Goal: Transaction & Acquisition: Purchase product/service

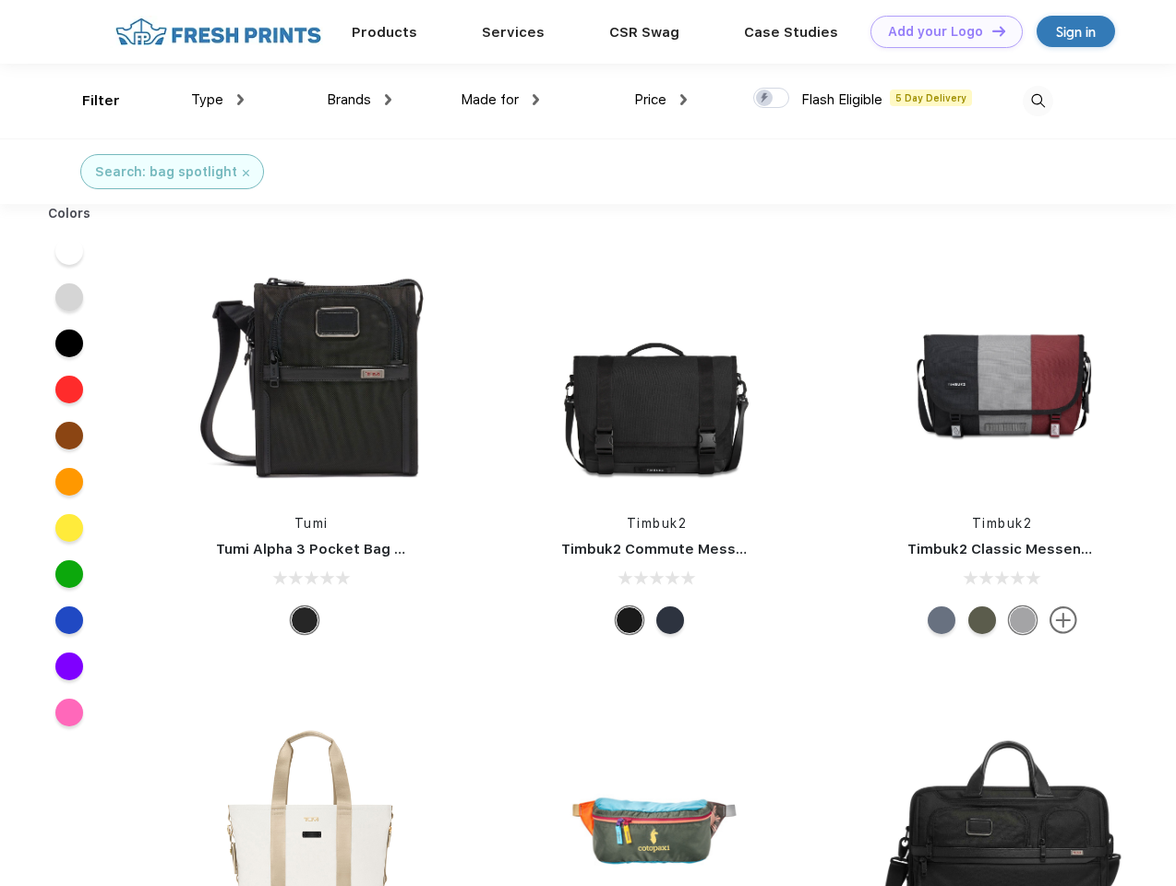
scroll to position [1, 0]
click at [939, 31] on link "Add your Logo Design Tool" at bounding box center [946, 32] width 152 height 32
click at [0, 0] on div "Design Tool" at bounding box center [0, 0] width 0 height 0
click at [990, 30] on link "Add your Logo Design Tool" at bounding box center [946, 32] width 152 height 32
click at [89, 101] on div "Filter" at bounding box center [101, 100] width 38 height 21
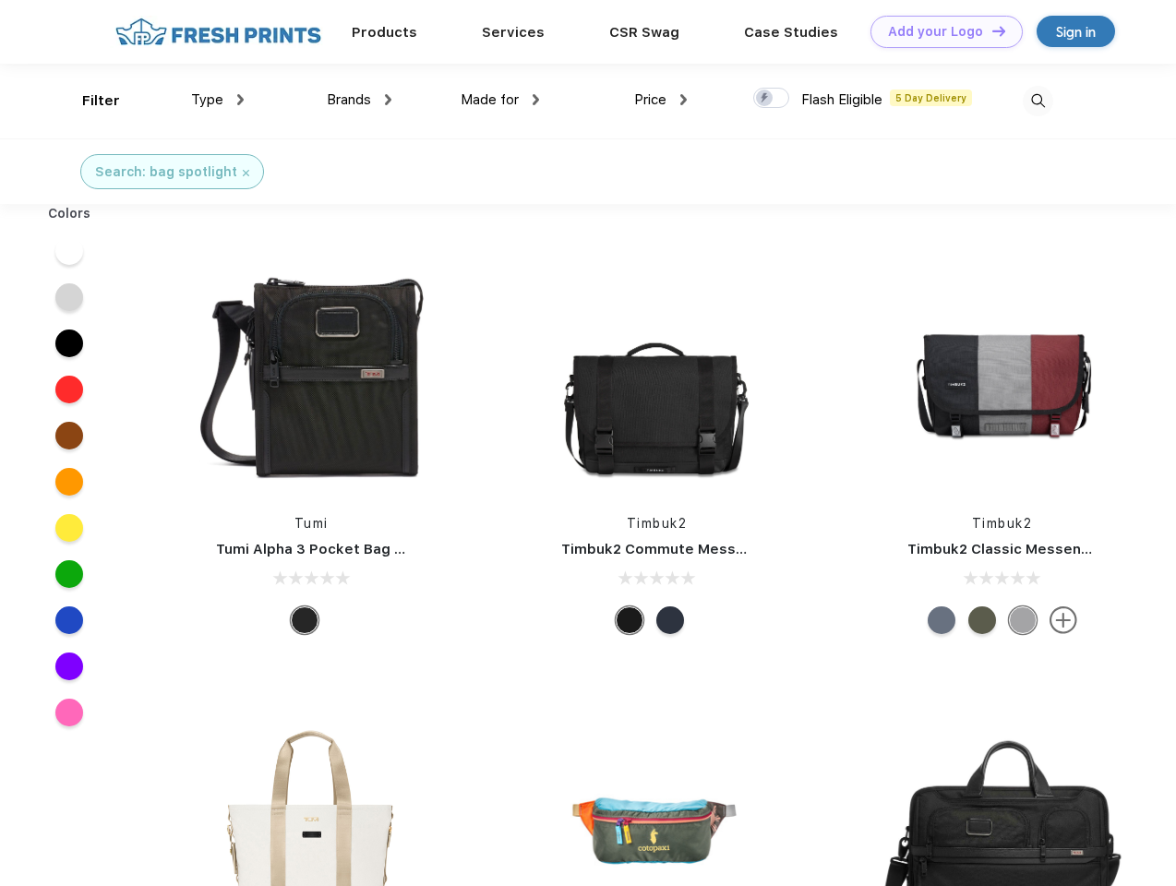
click at [218, 100] on span "Type" at bounding box center [207, 99] width 32 height 17
click at [359, 100] on span "Brands" at bounding box center [349, 99] width 44 height 17
click at [500, 100] on span "Made for" at bounding box center [489, 99] width 58 height 17
click at [661, 100] on span "Price" at bounding box center [650, 99] width 32 height 17
click at [771, 99] on div at bounding box center [771, 98] width 36 height 20
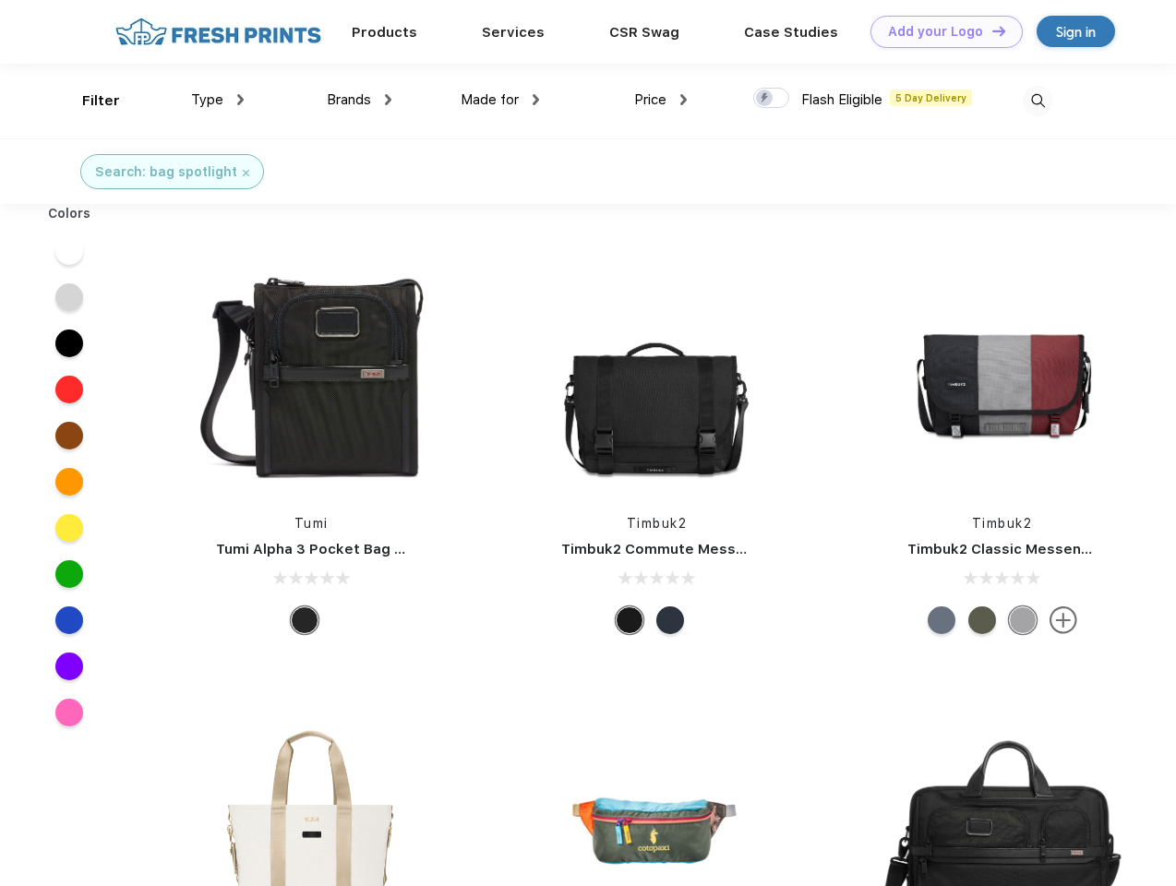
click at [765, 99] on input "checkbox" at bounding box center [759, 93] width 12 height 12
click at [1037, 101] on img at bounding box center [1037, 101] width 30 height 30
